Goal: Task Accomplishment & Management: Use online tool/utility

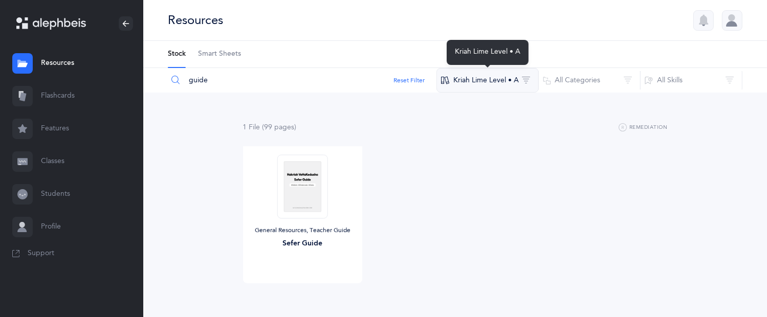
click at [482, 81] on button "Kriah Lime Level • A" at bounding box center [487, 80] width 102 height 25
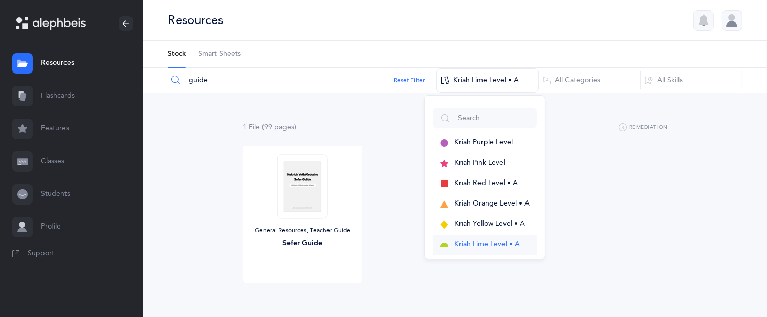
click at [481, 244] on span "Kriah Lime Level • A" at bounding box center [486, 244] width 65 height 8
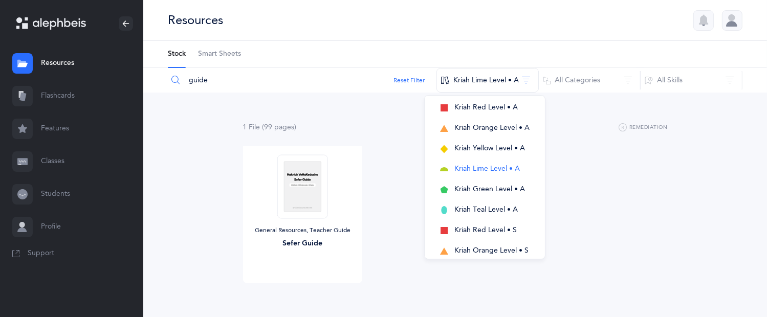
scroll to position [72, 0]
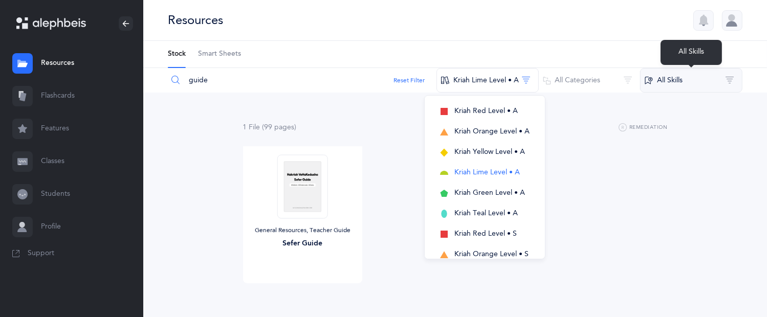
click at [665, 86] on button "All Skills" at bounding box center [691, 80] width 102 height 25
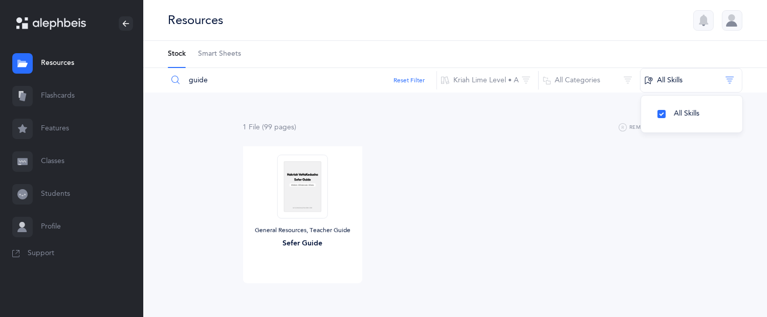
click at [72, 96] on link "Flashcards" at bounding box center [71, 96] width 143 height 33
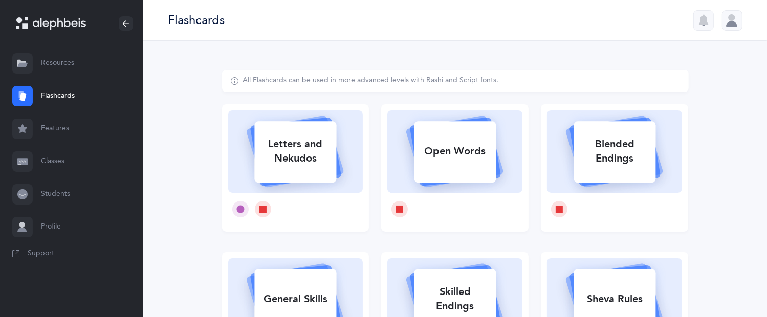
click at [58, 65] on link "Resources" at bounding box center [71, 63] width 143 height 33
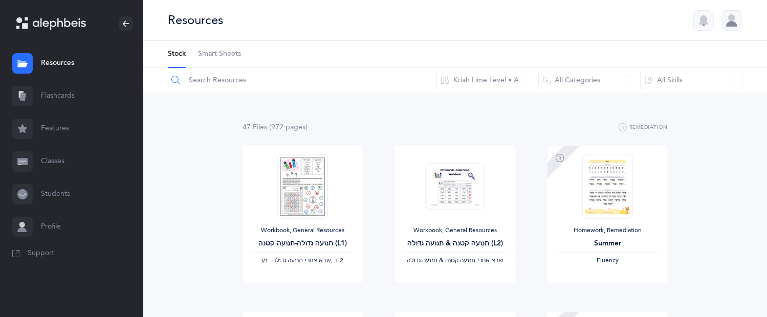
click at [219, 79] on input "text" at bounding box center [302, 80] width 270 height 25
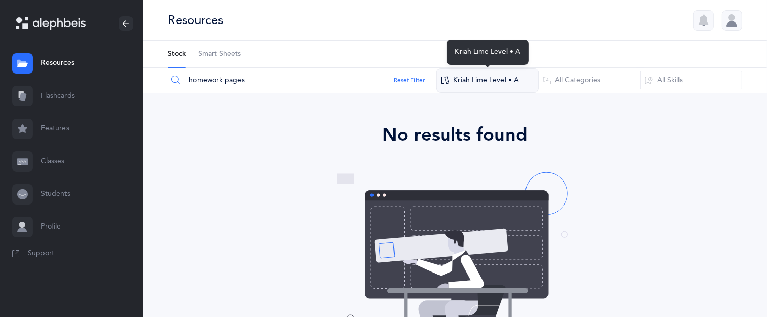
click at [464, 82] on button "Kriah Lime Level • A" at bounding box center [487, 80] width 102 height 25
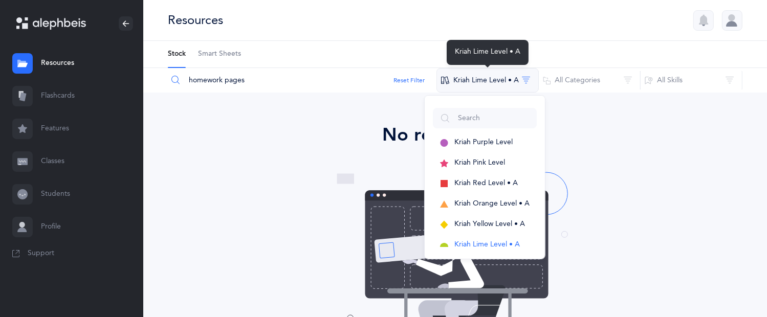
click at [488, 86] on button "Kriah Lime Level • A" at bounding box center [487, 80] width 102 height 25
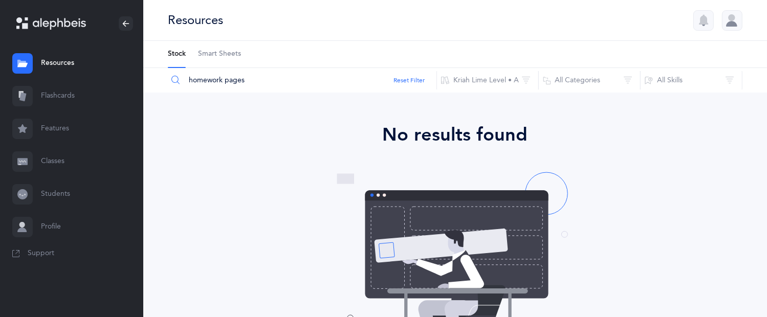
drag, startPoint x: 247, startPoint y: 81, endPoint x: 224, endPoint y: 77, distance: 22.9
click at [224, 77] on input "homework pages" at bounding box center [302, 80] width 270 height 25
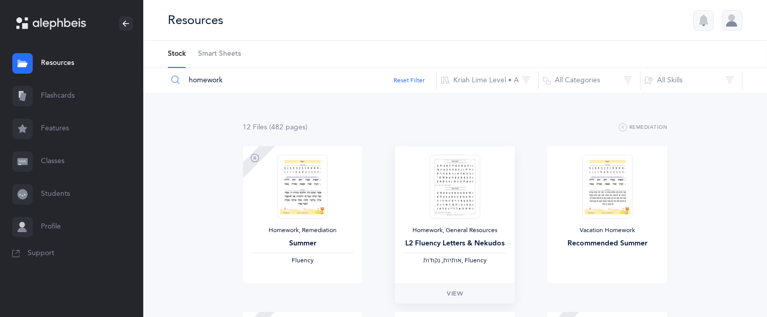
type input "homework"
click at [477, 158] on img at bounding box center [455, 186] width 50 height 64
click at [455, 292] on span "View" at bounding box center [454, 293] width 16 height 9
click at [53, 93] on link "Flashcards" at bounding box center [71, 96] width 143 height 33
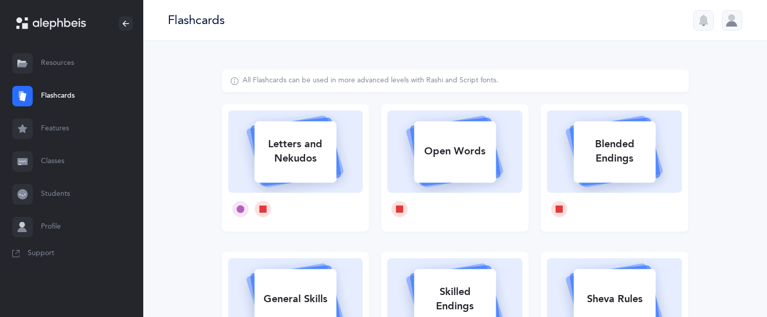
click at [704, 21] on icon "button" at bounding box center [704, 19] width 10 height 9
click at [733, 23] on div at bounding box center [732, 20] width 20 height 20
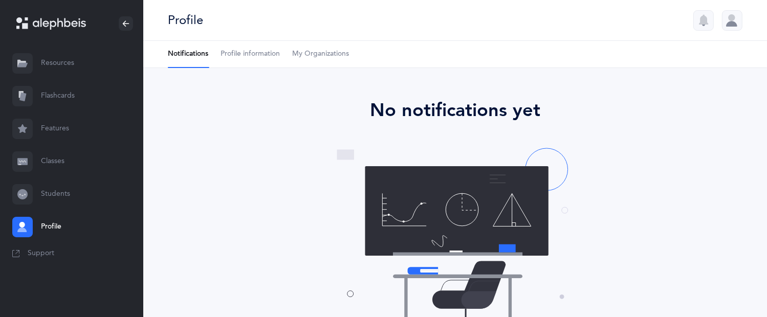
click at [54, 95] on link "Flashcards" at bounding box center [71, 96] width 143 height 33
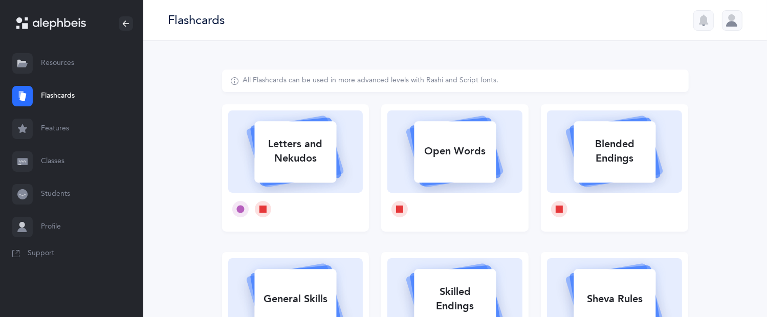
click at [299, 146] on div "Letters and Nekudos" at bounding box center [295, 151] width 82 height 41
select select
select select "single"
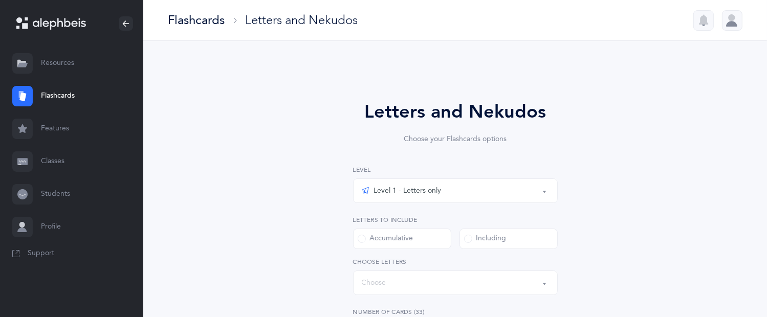
select select "27"
click at [546, 191] on button "Level 1 - Letters only" at bounding box center [455, 190] width 205 height 25
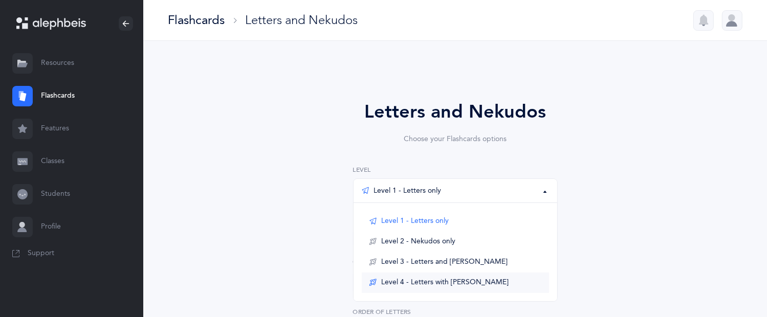
click at [481, 282] on link "Level 4 - Letters with Nekudos" at bounding box center [455, 283] width 187 height 20
select select "1"
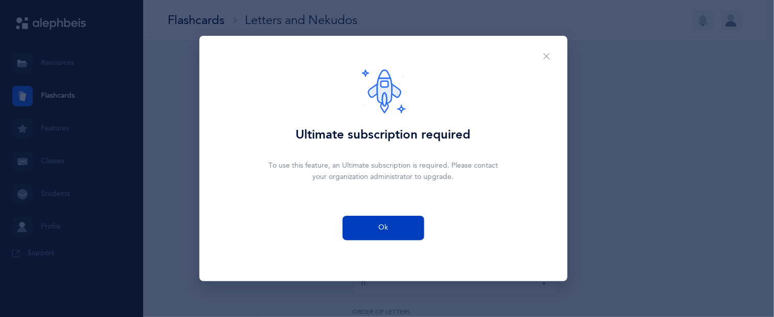
click at [380, 227] on span "Ok" at bounding box center [383, 227] width 10 height 11
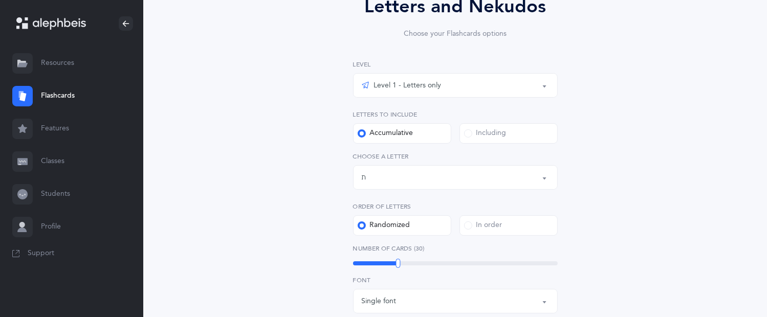
scroll to position [136, 0]
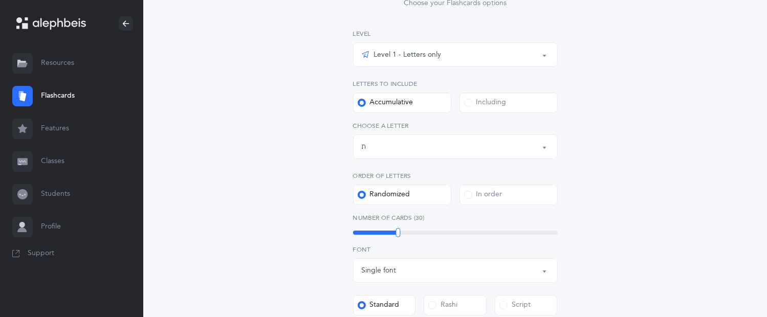
click at [466, 100] on span at bounding box center [468, 103] width 8 height 8
click at [0, 0] on input "Including" at bounding box center [0, 0] width 0 height 0
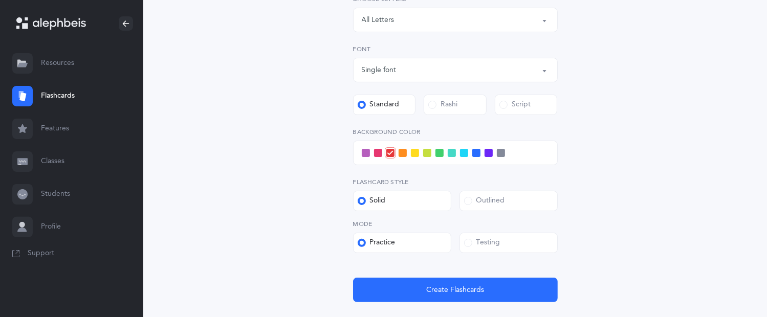
scroll to position [273, 0]
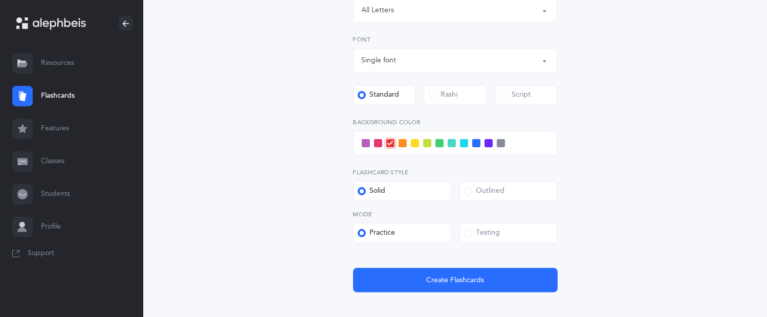
click at [413, 143] on span at bounding box center [415, 143] width 8 height 8
click at [0, 0] on input "checkbox" at bounding box center [0, 0] width 0 height 0
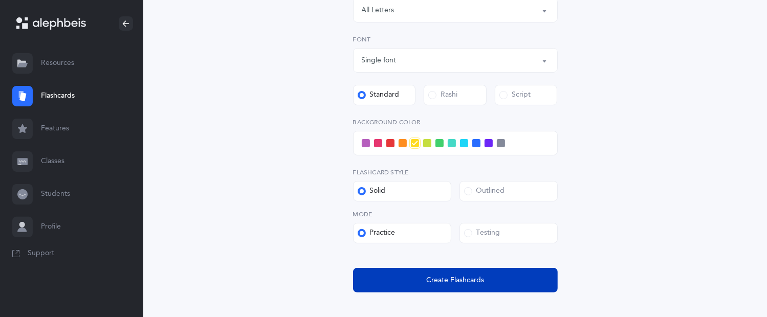
click at [436, 280] on span "Create Flashcards" at bounding box center [455, 280] width 58 height 11
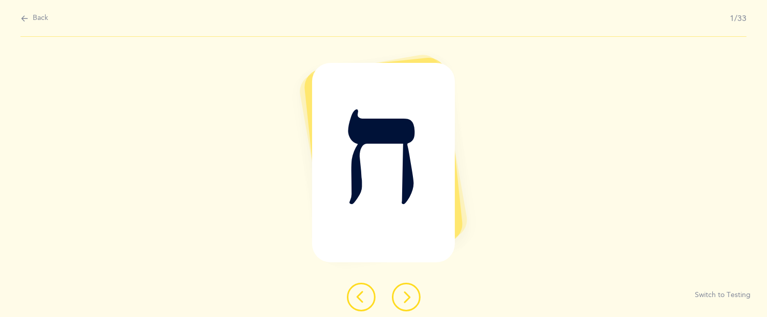
scroll to position [0, 0]
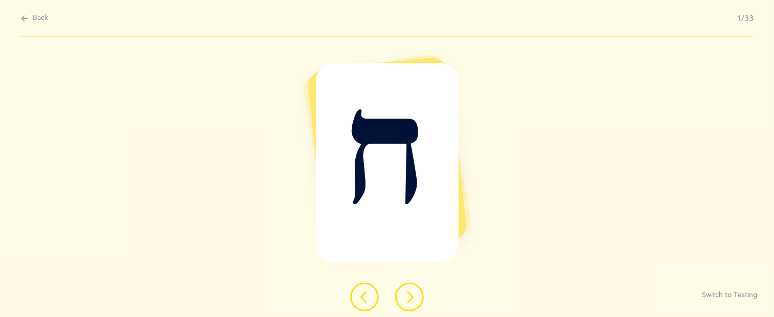
click at [402, 296] on button at bounding box center [409, 297] width 29 height 29
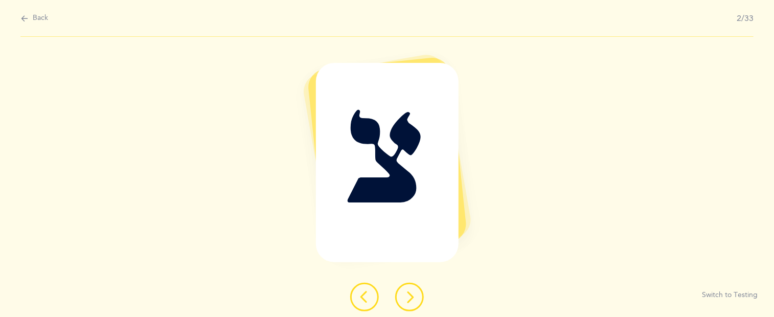
click at [407, 297] on icon at bounding box center [410, 297] width 12 height 12
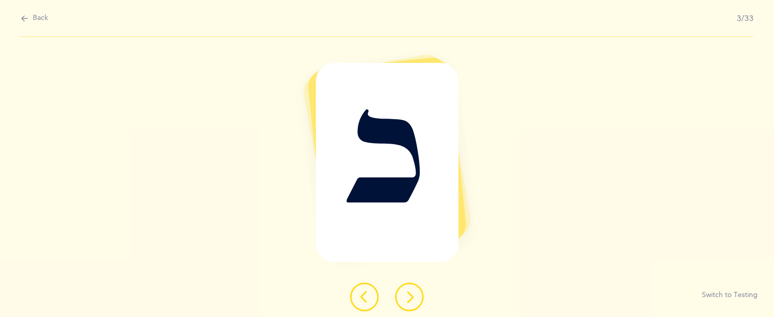
click at [408, 297] on icon at bounding box center [410, 297] width 12 height 12
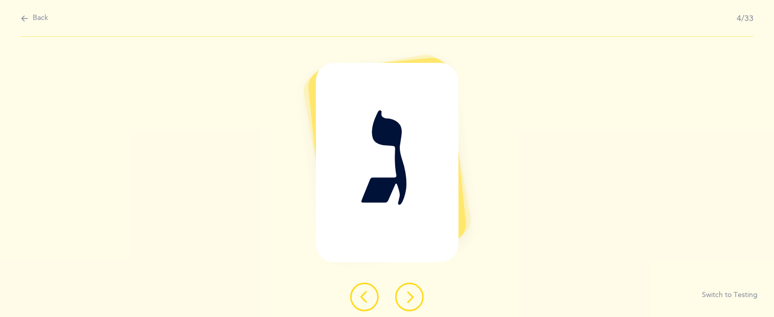
click at [408, 297] on icon at bounding box center [410, 297] width 12 height 12
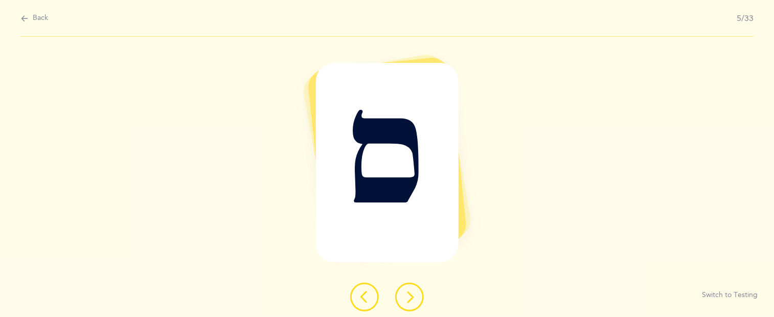
click at [409, 298] on icon at bounding box center [410, 297] width 12 height 12
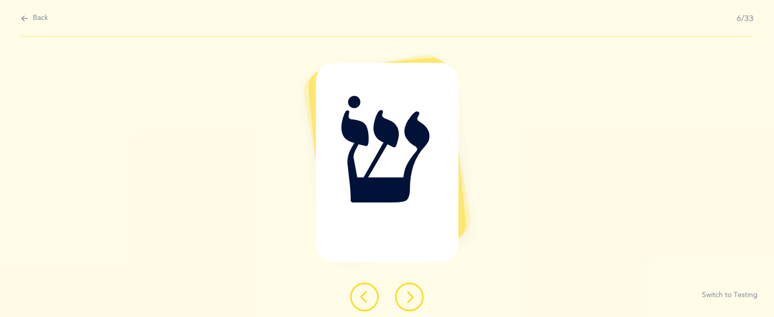
click at [409, 298] on icon at bounding box center [410, 297] width 12 height 12
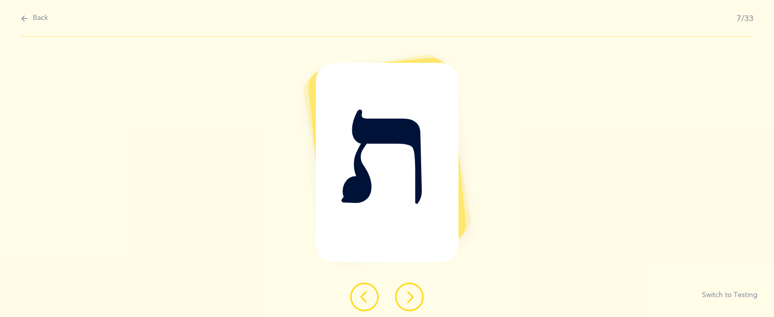
click at [409, 298] on icon at bounding box center [410, 297] width 12 height 12
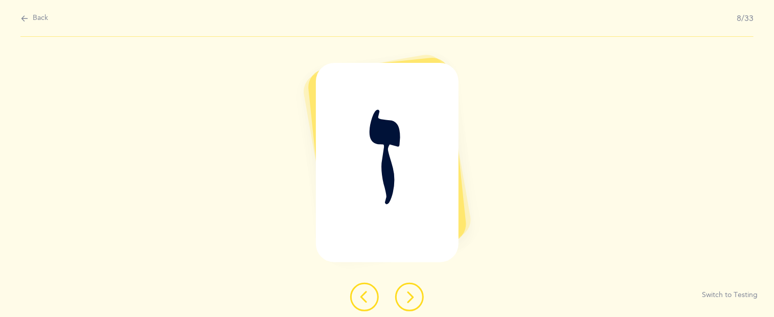
click at [409, 298] on icon at bounding box center [410, 297] width 12 height 12
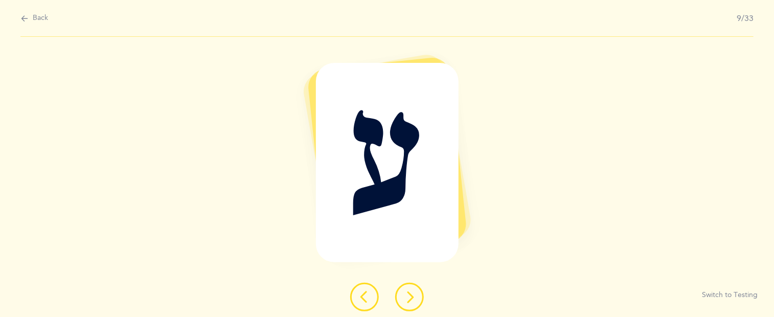
click at [40, 19] on span "Back" at bounding box center [40, 18] width 15 height 10
select select "single"
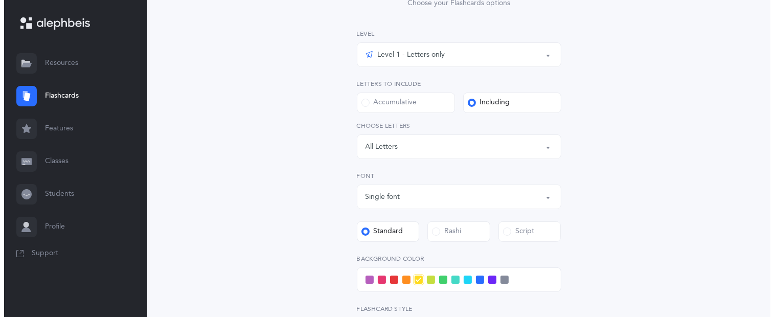
scroll to position [68, 0]
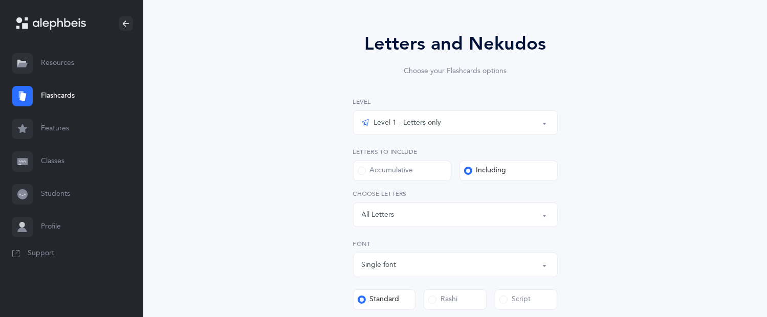
click at [383, 122] on div "Level 1 - Letters only" at bounding box center [402, 123] width 80 height 12
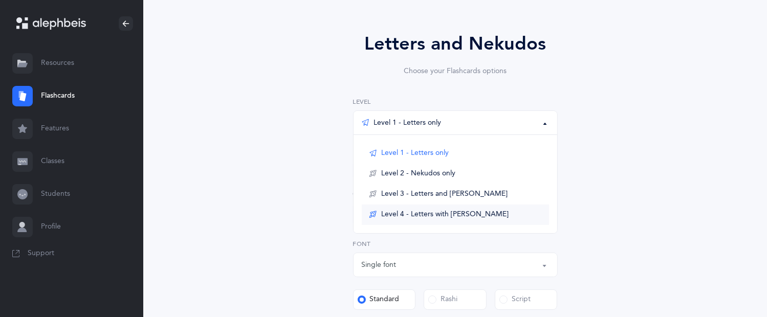
click at [418, 215] on span "Level 4 - Letters with Nekudos" at bounding box center [444, 214] width 127 height 9
select select "1"
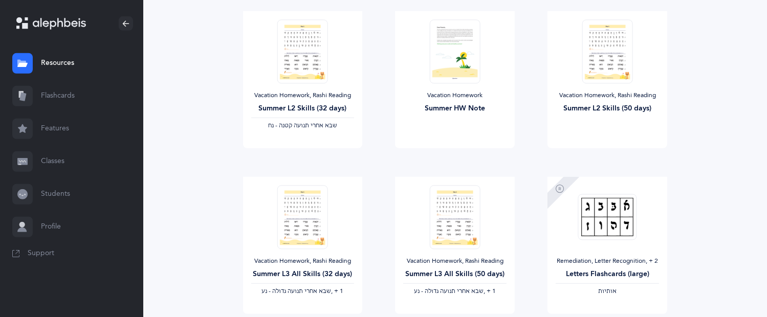
scroll to position [682, 0]
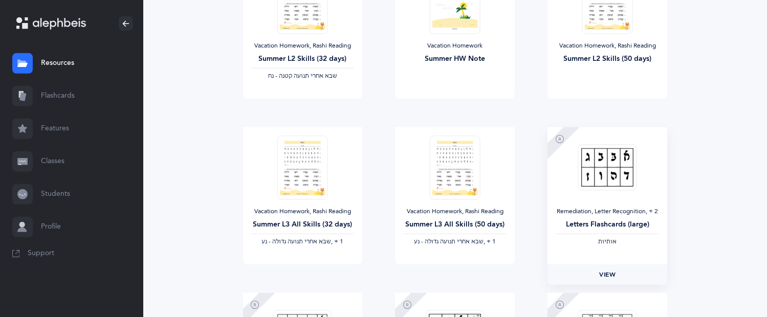
click at [613, 274] on span "View" at bounding box center [607, 274] width 16 height 9
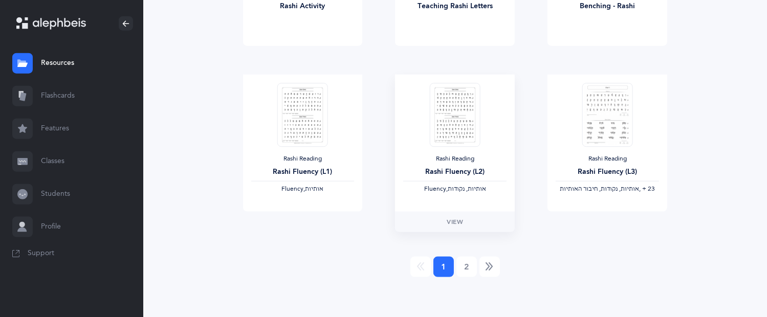
scroll to position [1232, 0]
click at [466, 268] on link "2" at bounding box center [466, 266] width 20 height 20
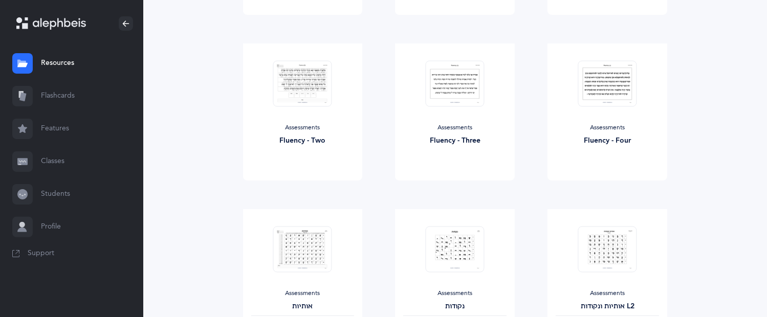
scroll to position [341, 0]
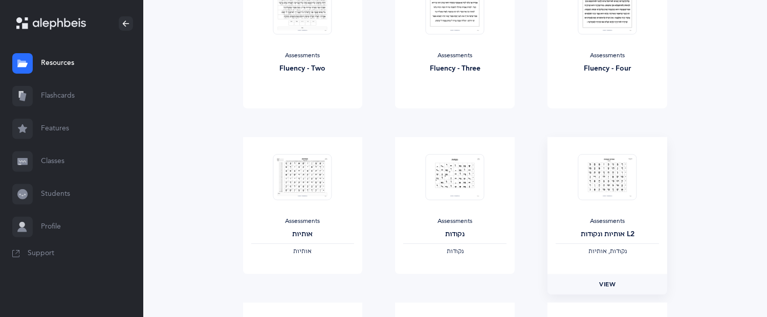
click at [606, 284] on span "View" at bounding box center [607, 284] width 16 height 9
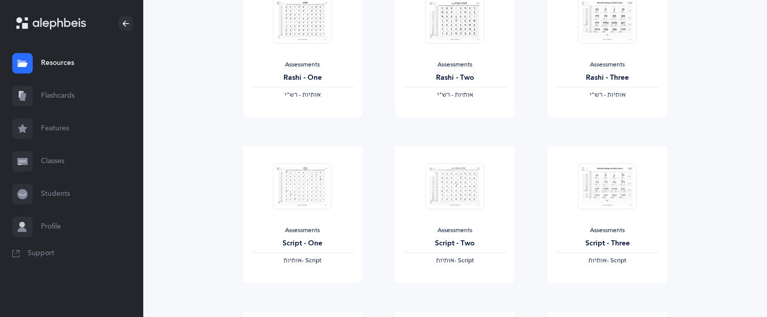
scroll to position [682, 0]
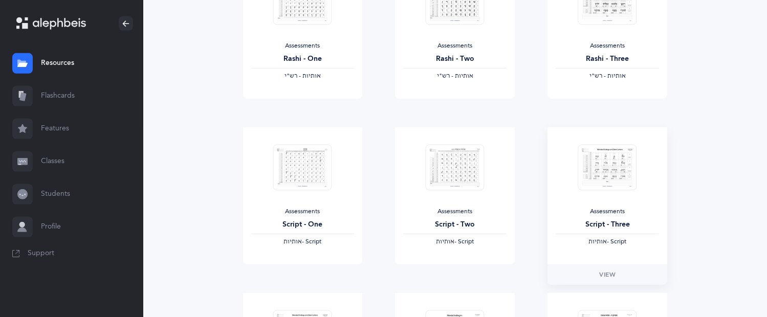
click at [581, 169] on img at bounding box center [607, 167] width 59 height 47
click at [602, 278] on span "View" at bounding box center [607, 274] width 16 height 9
